Goal: Complete application form

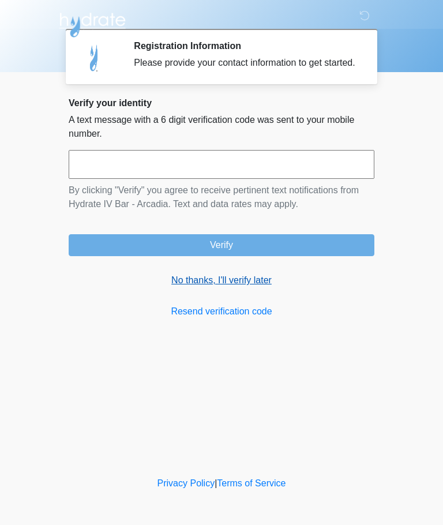
click at [253, 287] on link "No thanks, I'll verify later" at bounding box center [222, 280] width 306 height 14
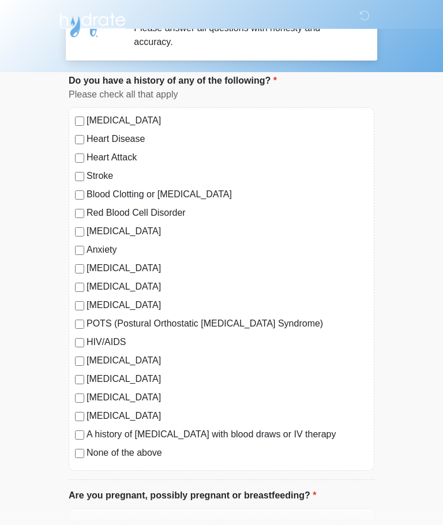
scroll to position [39, 0]
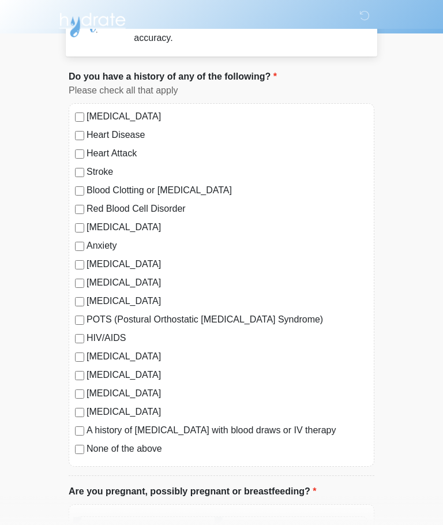
click at [119, 380] on label "[MEDICAL_DATA]" at bounding box center [228, 375] width 282 height 14
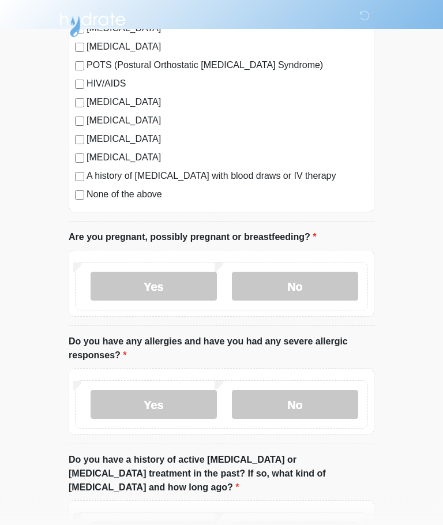
scroll to position [293, 0]
click at [300, 282] on label "No" at bounding box center [295, 286] width 126 height 29
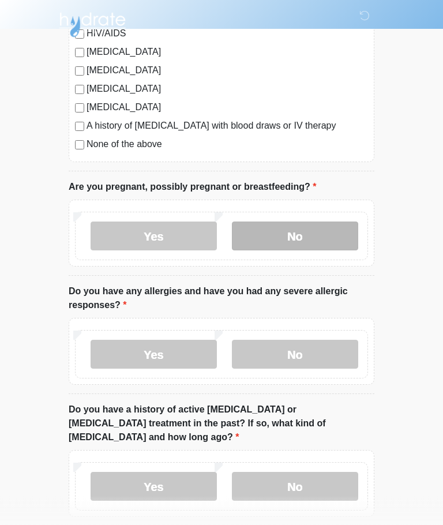
scroll to position [348, 0]
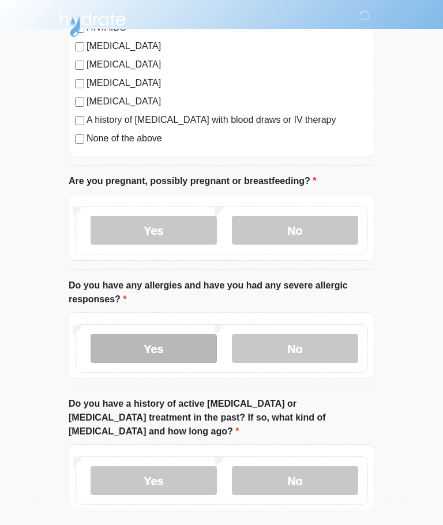
click at [181, 347] on label "Yes" at bounding box center [154, 349] width 126 height 29
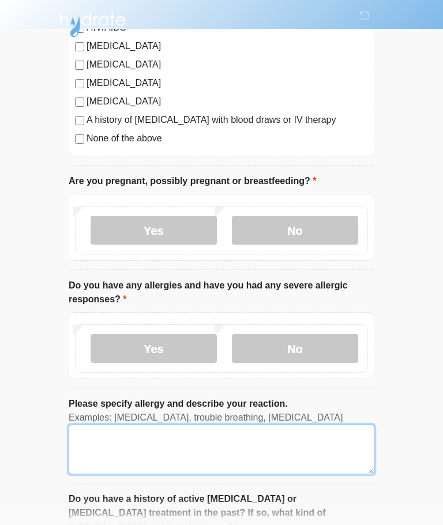
click at [177, 453] on textarea "Please specify allergy and describe your reaction." at bounding box center [222, 450] width 306 height 50
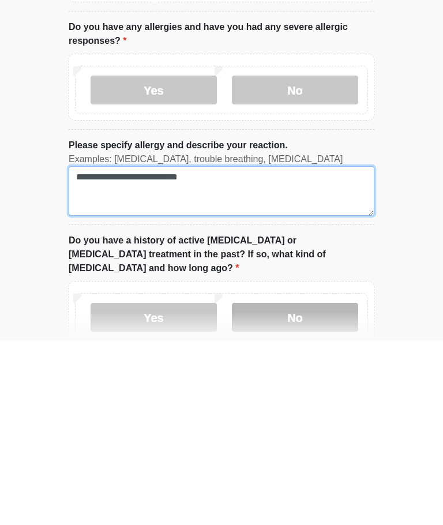
type textarea "**********"
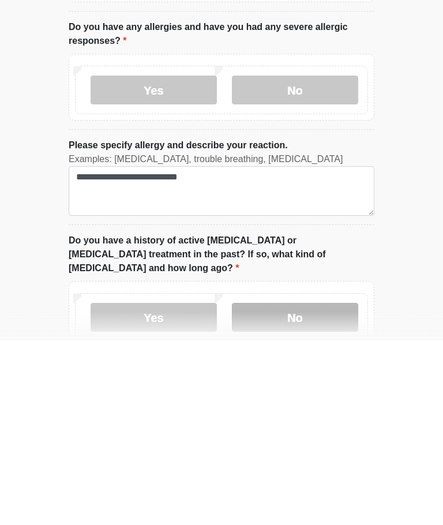
click at [301, 487] on label "No" at bounding box center [295, 501] width 126 height 29
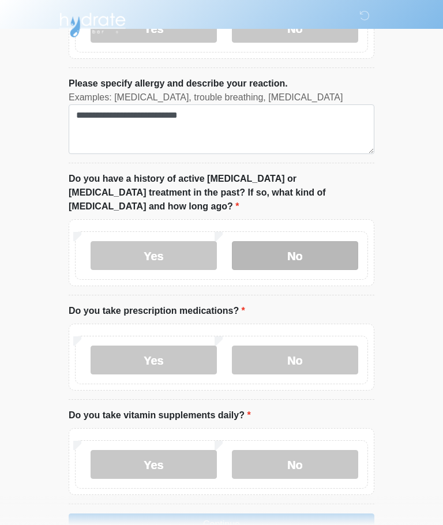
scroll to position [687, 0]
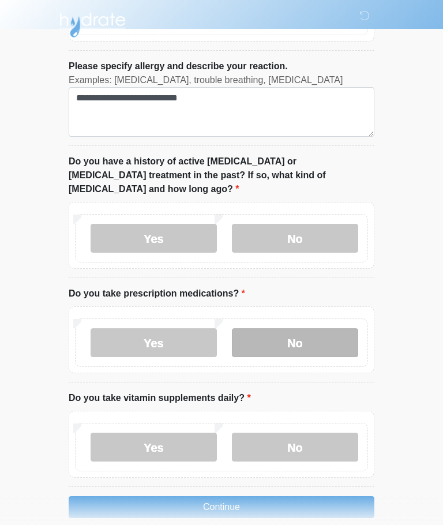
click at [320, 328] on label "No" at bounding box center [295, 342] width 126 height 29
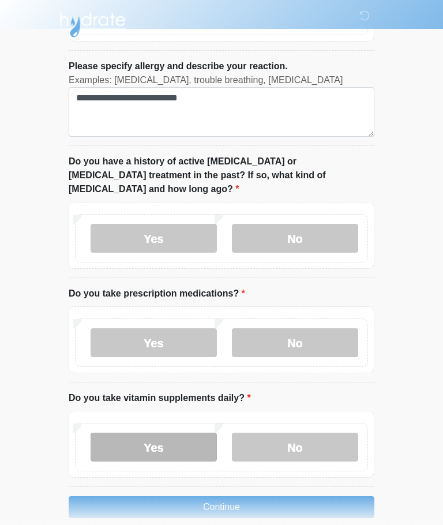
click at [182, 433] on label "Yes" at bounding box center [154, 447] width 126 height 29
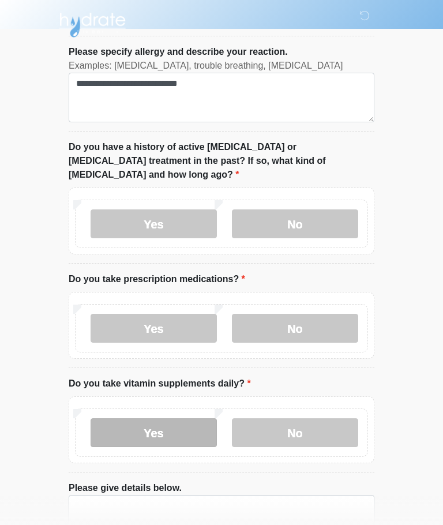
scroll to position [767, 0]
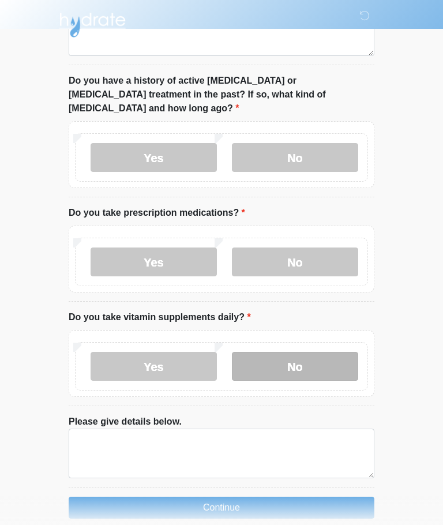
click at [317, 352] on label "No" at bounding box center [295, 366] width 126 height 29
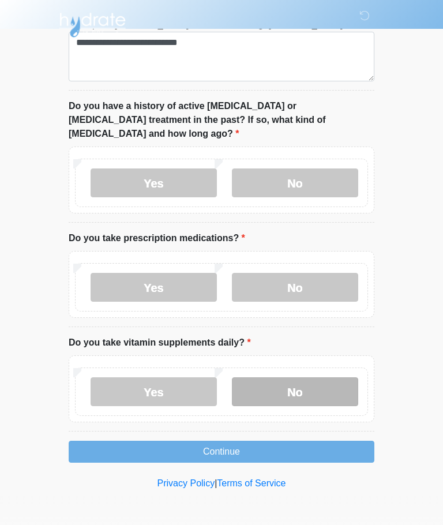
scroll to position [687, 0]
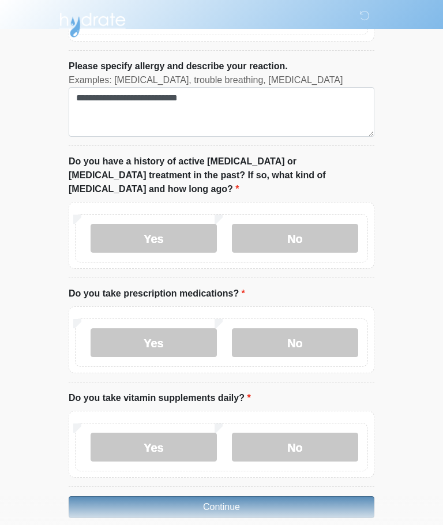
click at [256, 496] on button "Continue" at bounding box center [222, 507] width 306 height 22
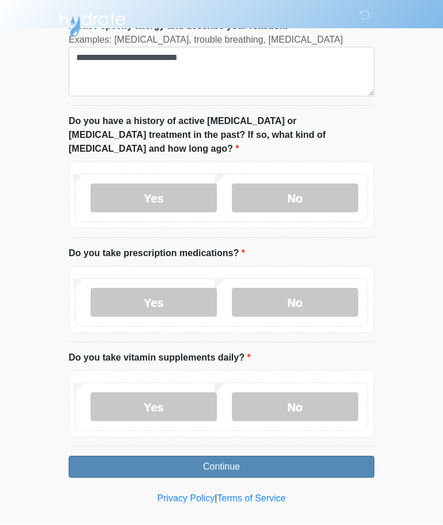
click at [233, 456] on button "Continue" at bounding box center [222, 467] width 306 height 22
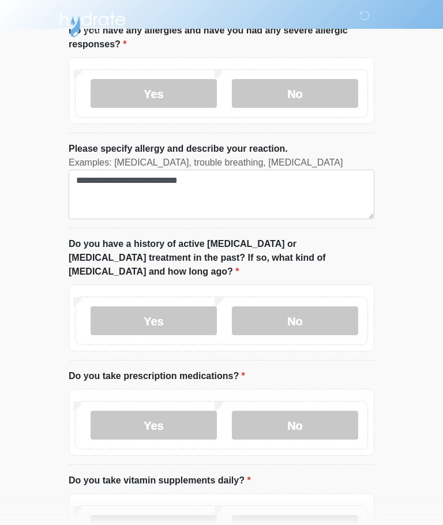
scroll to position [687, 0]
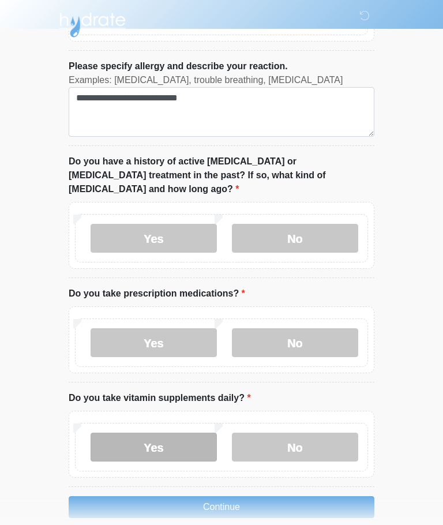
click at [178, 433] on label "Yes" at bounding box center [154, 447] width 126 height 29
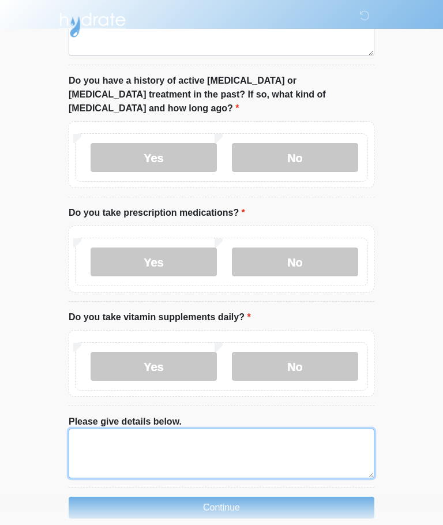
click at [179, 429] on textarea "Please give details below." at bounding box center [222, 454] width 306 height 50
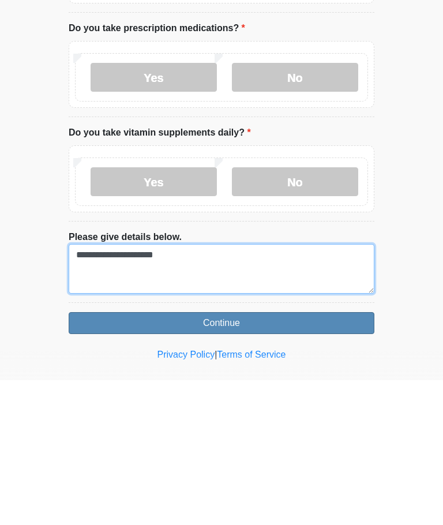
type textarea "**********"
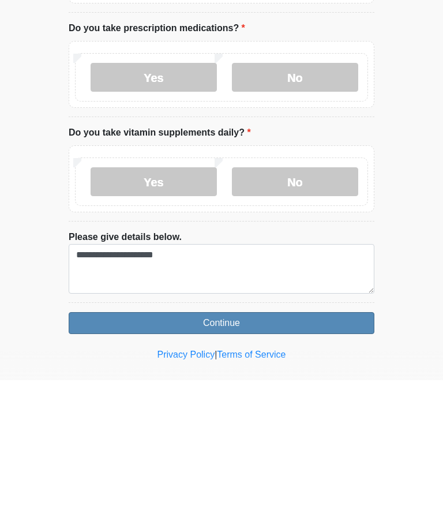
click at [272, 457] on button "Continue" at bounding box center [222, 468] width 306 height 22
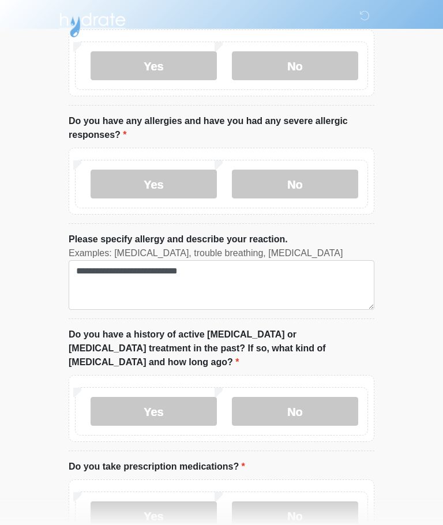
scroll to position [475, 0]
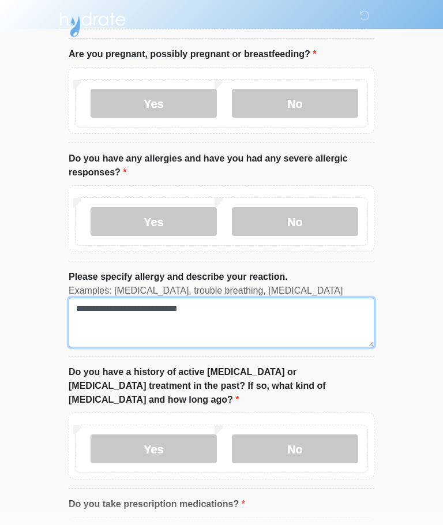
click at [108, 315] on textarea "**********" at bounding box center [222, 323] width 306 height 50
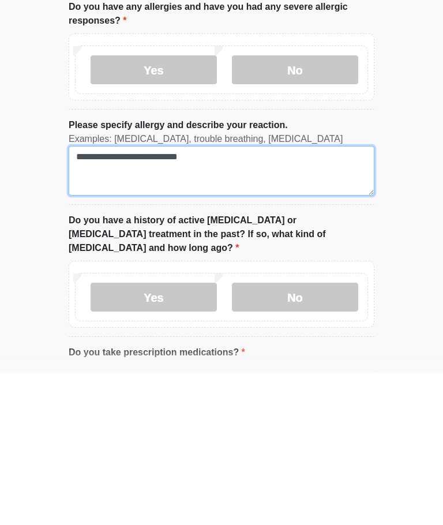
click at [108, 298] on textarea "**********" at bounding box center [222, 323] width 306 height 50
click at [100, 298] on textarea "**********" at bounding box center [222, 323] width 306 height 50
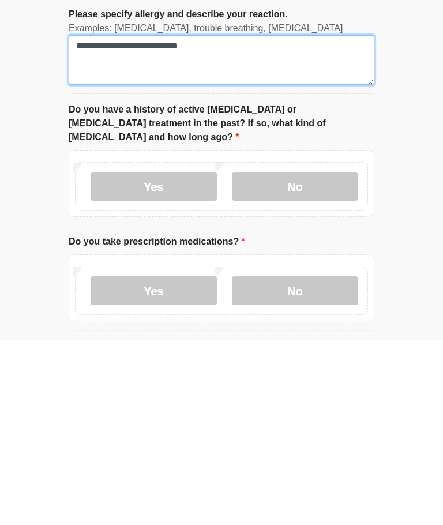
scroll to position [807, 0]
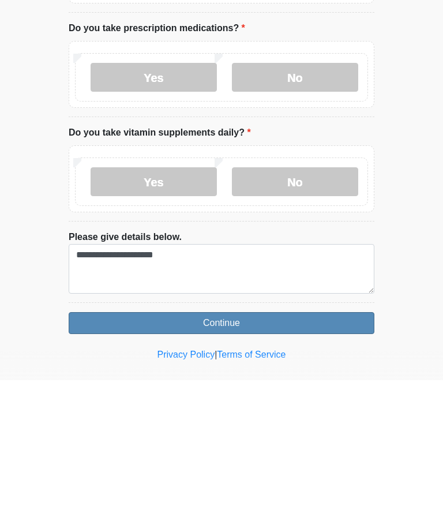
type textarea "**********"
click at [266, 457] on button "Continue" at bounding box center [222, 468] width 306 height 22
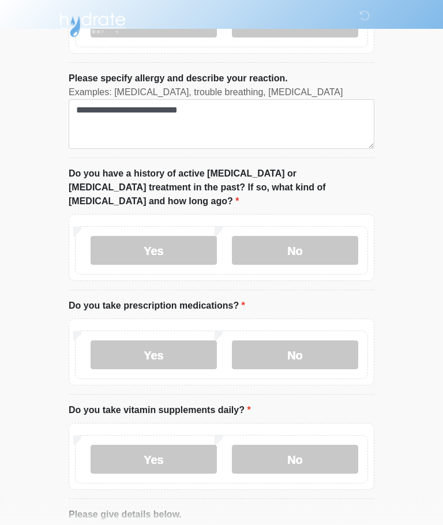
scroll to position [767, 0]
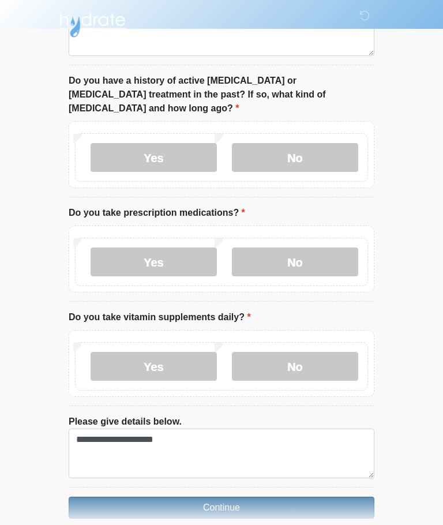
click at [271, 497] on button "Continue" at bounding box center [222, 508] width 306 height 22
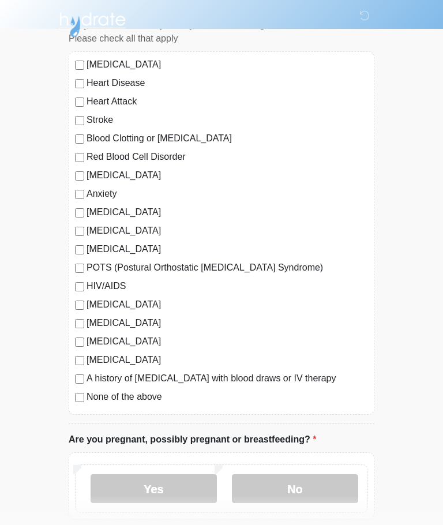
scroll to position [0, 0]
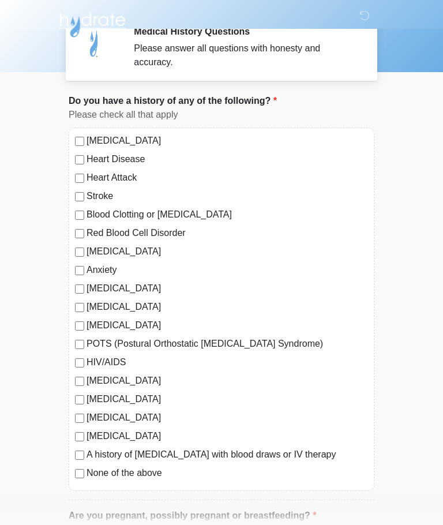
scroll to position [26, 0]
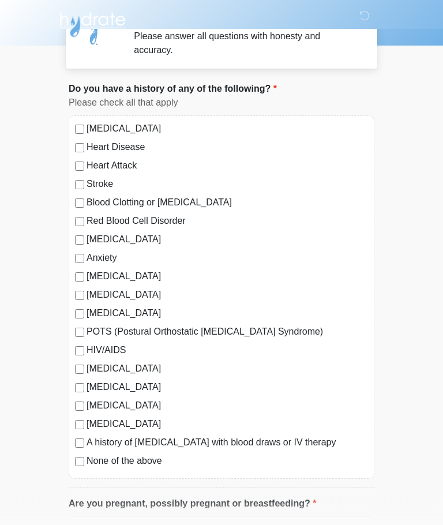
click at [112, 389] on label "Migraines" at bounding box center [228, 388] width 282 height 14
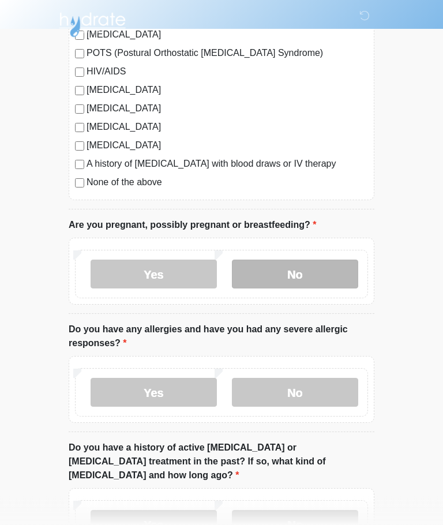
click at [313, 265] on label "No" at bounding box center [295, 274] width 126 height 29
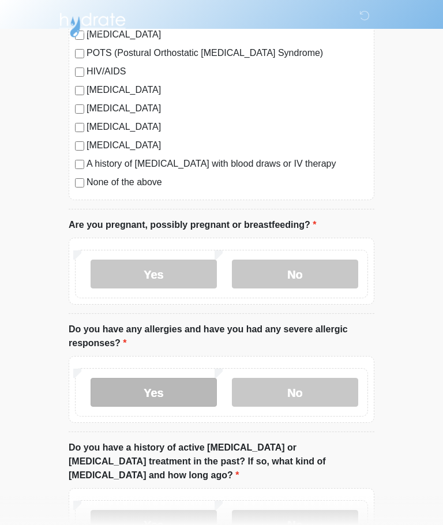
click at [166, 388] on label "Yes" at bounding box center [154, 392] width 126 height 29
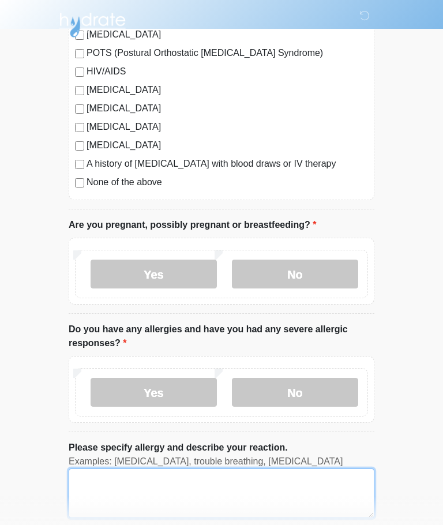
click at [231, 487] on textarea "Please specify allergy and describe your reaction." at bounding box center [222, 493] width 306 height 50
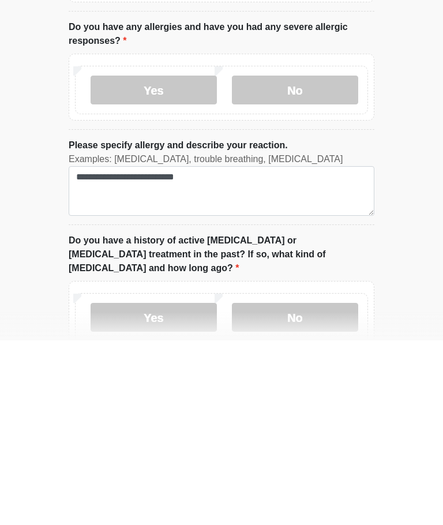
click at [380, 242] on div "Connect with an agent No thanks, I will complete the questionnaire by myself. L…" at bounding box center [221, 234] width 323 height 1096
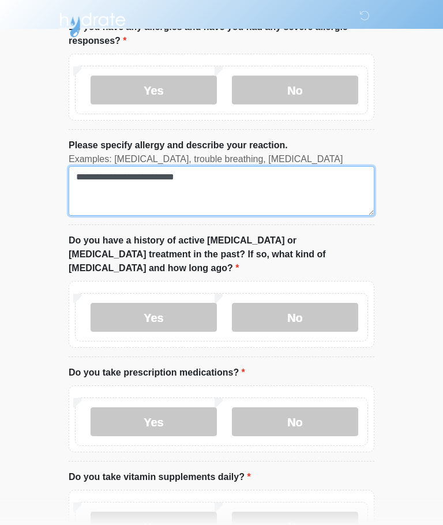
click at [257, 179] on textarea "**********" at bounding box center [222, 191] width 306 height 50
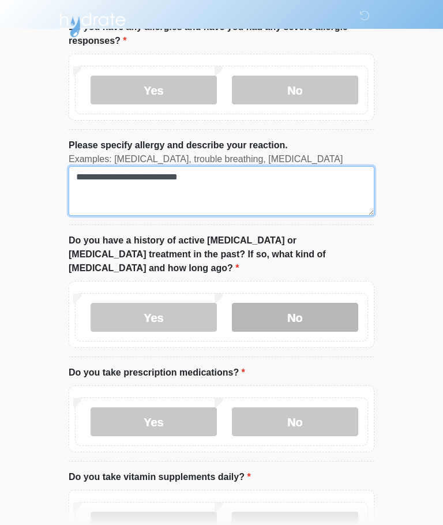
type textarea "**********"
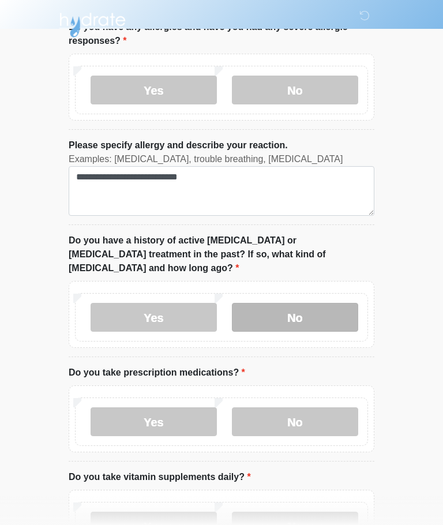
click at [305, 303] on label "No" at bounding box center [295, 317] width 126 height 29
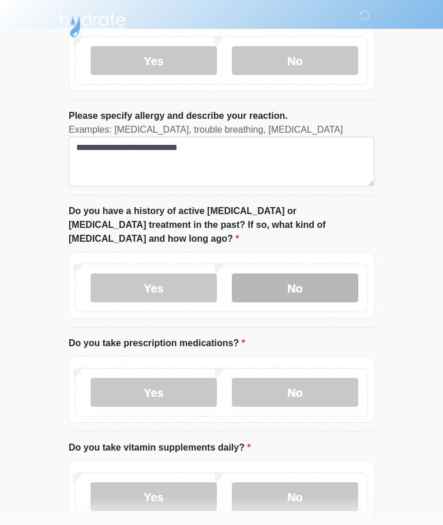
scroll to position [687, 0]
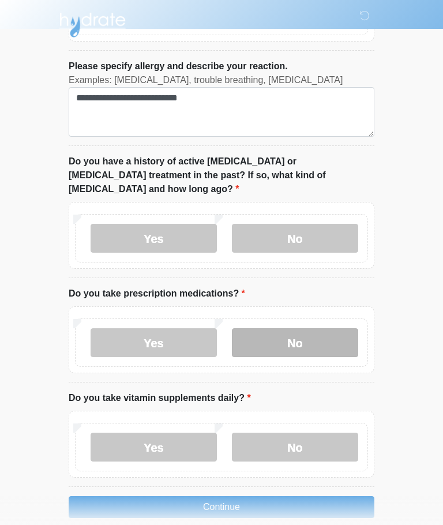
click at [310, 328] on label "No" at bounding box center [295, 342] width 126 height 29
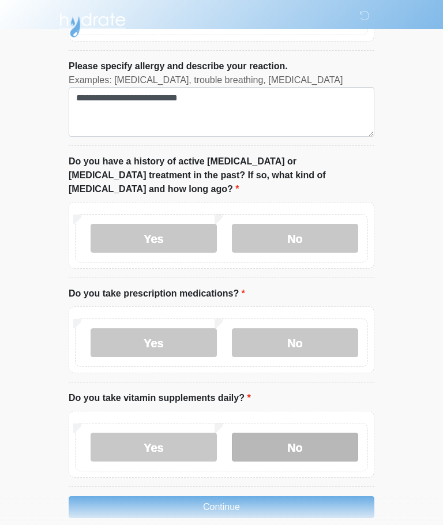
click at [307, 433] on label "No" at bounding box center [295, 447] width 126 height 29
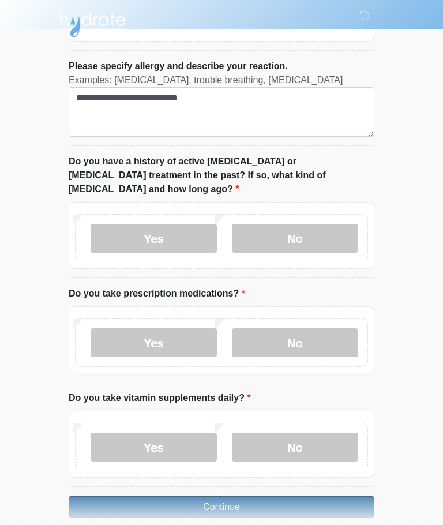
click at [302, 496] on button "Continue" at bounding box center [222, 507] width 306 height 22
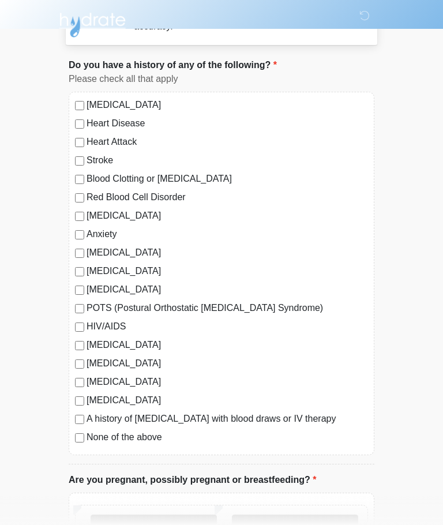
scroll to position [0, 0]
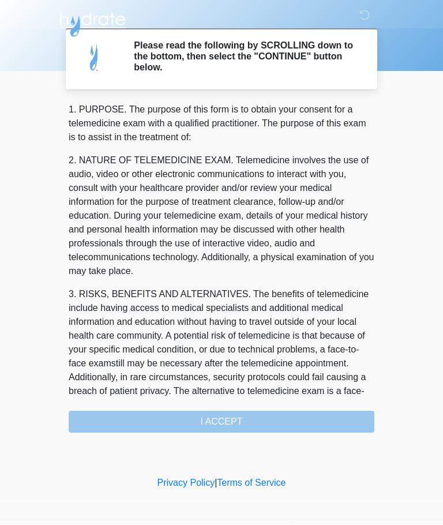
click at [288, 417] on div "1. PURPOSE. The purpose of this form is to obtain your consent for a telemedici…" at bounding box center [222, 268] width 306 height 330
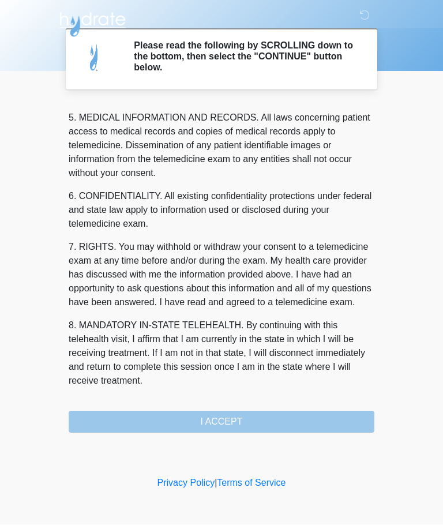
scroll to position [375, 0]
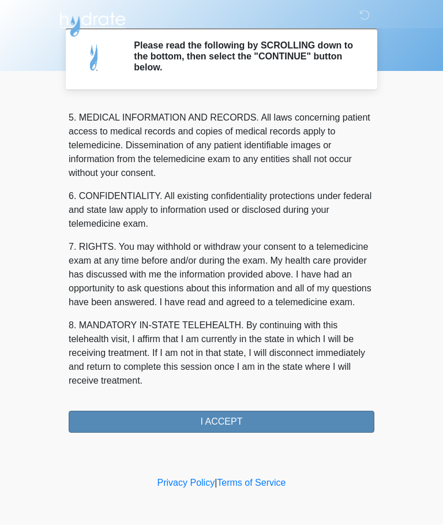
click at [242, 418] on button "I ACCEPT" at bounding box center [222, 422] width 306 height 22
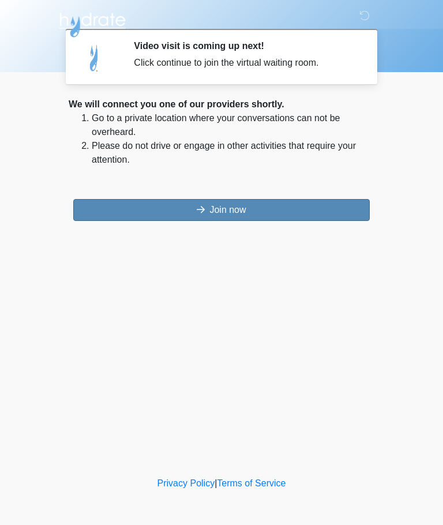
click at [292, 209] on button "Join now" at bounding box center [221, 210] width 297 height 22
